Goal: Complete application form: Complete application form

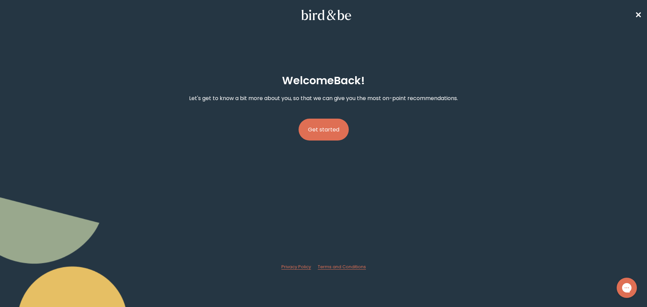
click at [331, 134] on button "Get started" at bounding box center [324, 130] width 50 height 22
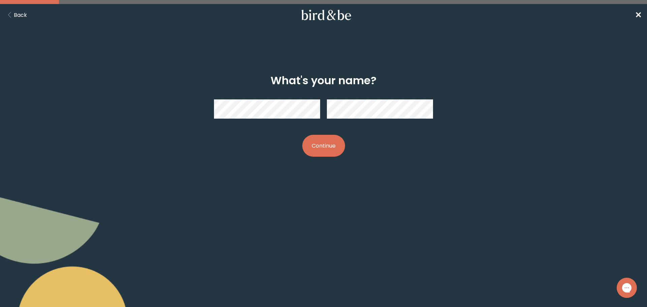
click at [329, 149] on button "Continue" at bounding box center [323, 146] width 43 height 22
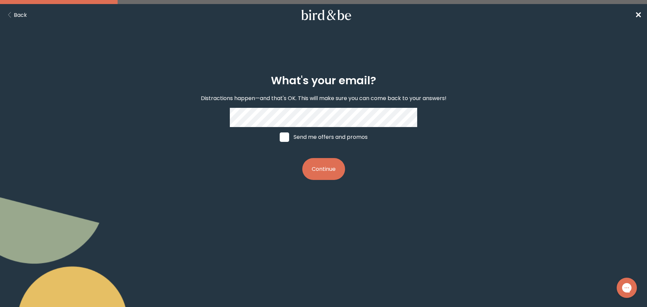
click at [284, 138] on span at bounding box center [284, 136] width 9 height 9
click at [280, 137] on input "Send me offers and promos" at bounding box center [279, 137] width 0 height 0
checkbox input "true"
click at [316, 167] on button "Continue" at bounding box center [323, 169] width 43 height 22
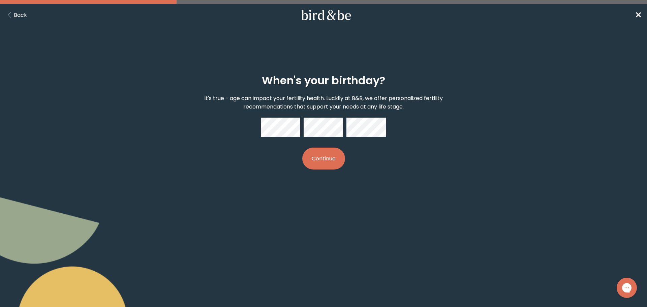
click at [328, 152] on button "Continue" at bounding box center [323, 159] width 43 height 22
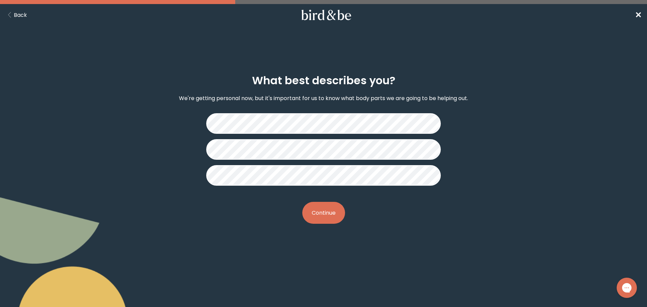
click at [337, 216] on button "Continue" at bounding box center [323, 213] width 43 height 22
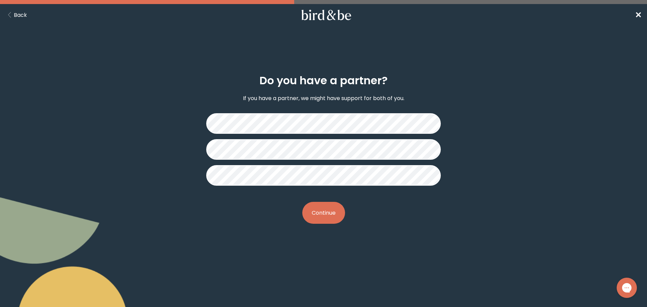
click at [330, 214] on button "Continue" at bounding box center [323, 213] width 43 height 22
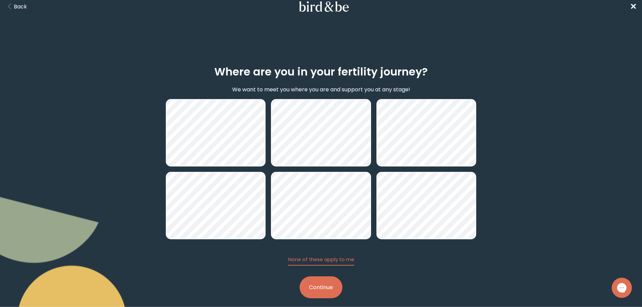
scroll to position [16, 0]
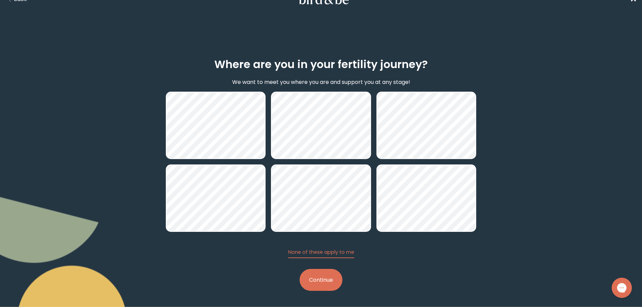
click at [315, 283] on button "Continue" at bounding box center [321, 280] width 43 height 22
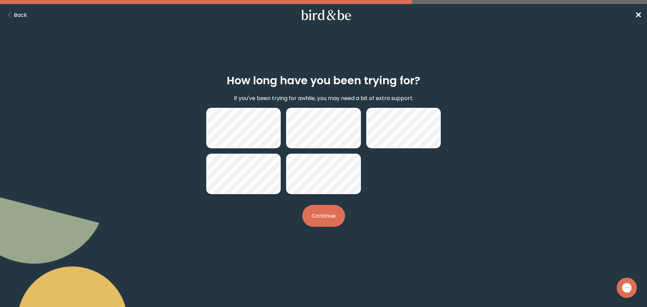
click at [326, 221] on button "Continue" at bounding box center [323, 216] width 43 height 22
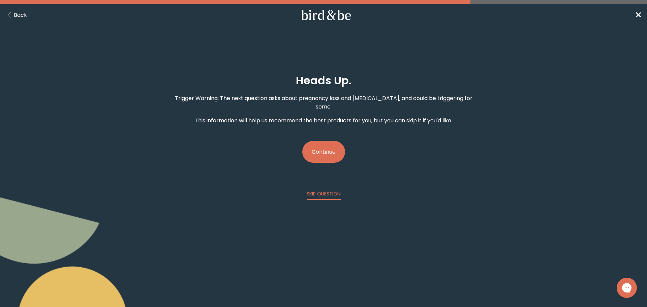
click at [326, 143] on button "Continue" at bounding box center [323, 152] width 43 height 22
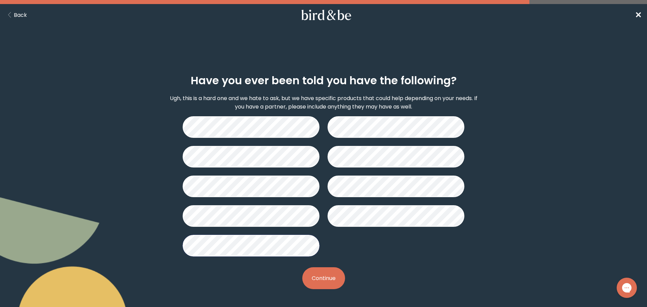
click at [316, 279] on button "Continue" at bounding box center [323, 278] width 43 height 22
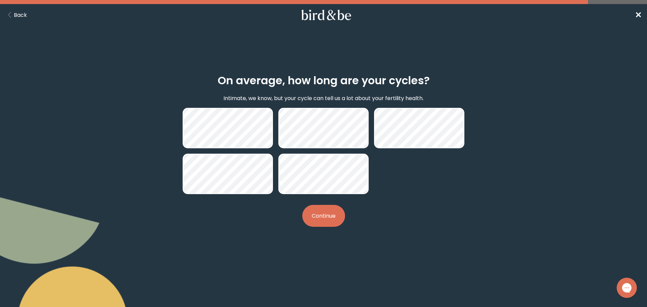
click at [320, 214] on button "Continue" at bounding box center [323, 216] width 43 height 22
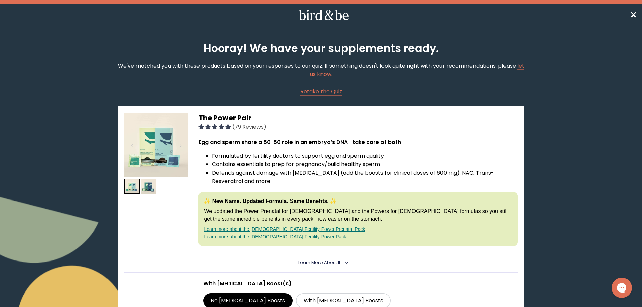
click at [328, 16] on icon at bounding box center [324, 15] width 53 height 10
